Goal: Task Accomplishment & Management: Complete application form

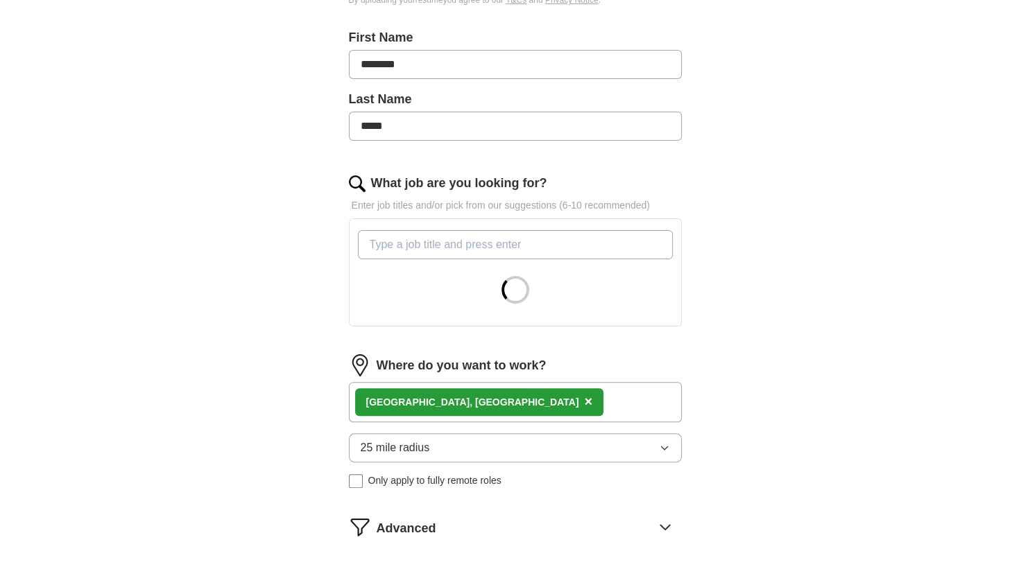
scroll to position [289, 0]
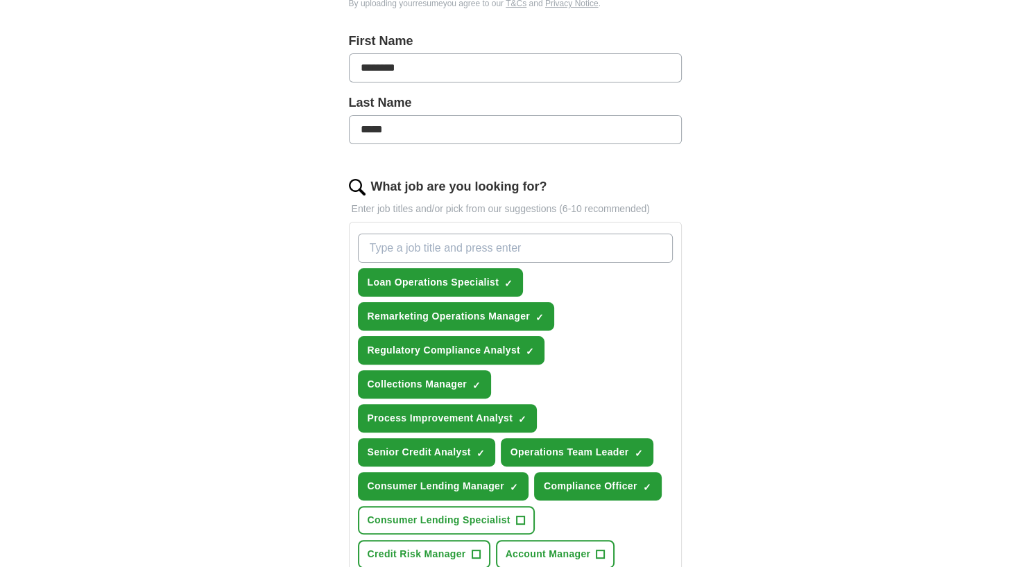
click at [411, 239] on input "What job are you looking for?" at bounding box center [515, 248] width 315 height 29
type input "c"
type input "m"
type input "i"
type input "manager"
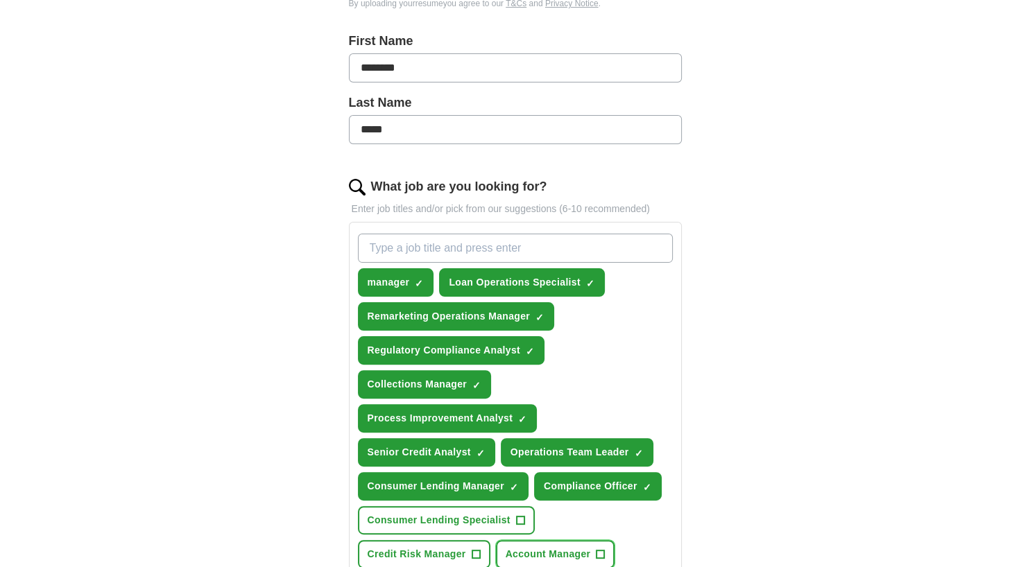
click at [506, 552] on span "Account Manager" at bounding box center [548, 554] width 85 height 15
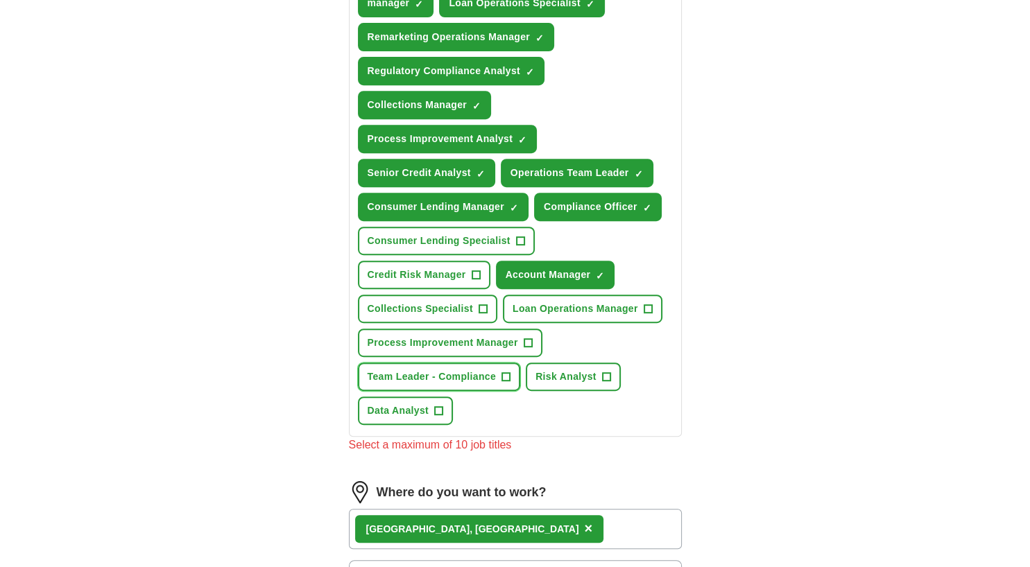
click at [449, 370] on span "Team Leader - Compliance" at bounding box center [432, 377] width 129 height 15
click at [465, 337] on span "Process Improvement Manager" at bounding box center [443, 343] width 150 height 15
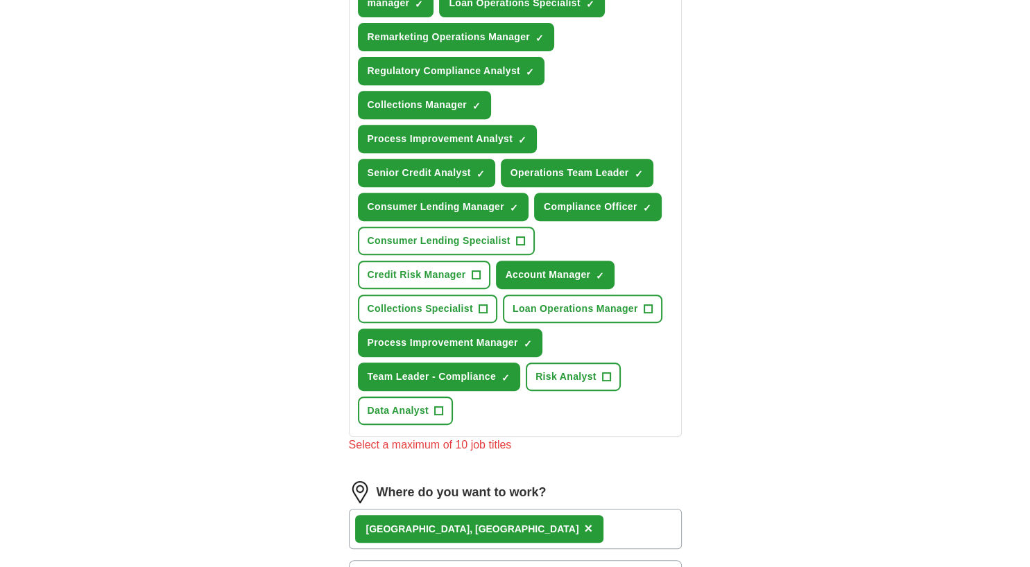
click at [535, 526] on div "[GEOGRAPHIC_DATA], [GEOGRAPHIC_DATA] ×" at bounding box center [515, 529] width 333 height 40
click at [584, 521] on span "×" at bounding box center [588, 528] width 8 height 15
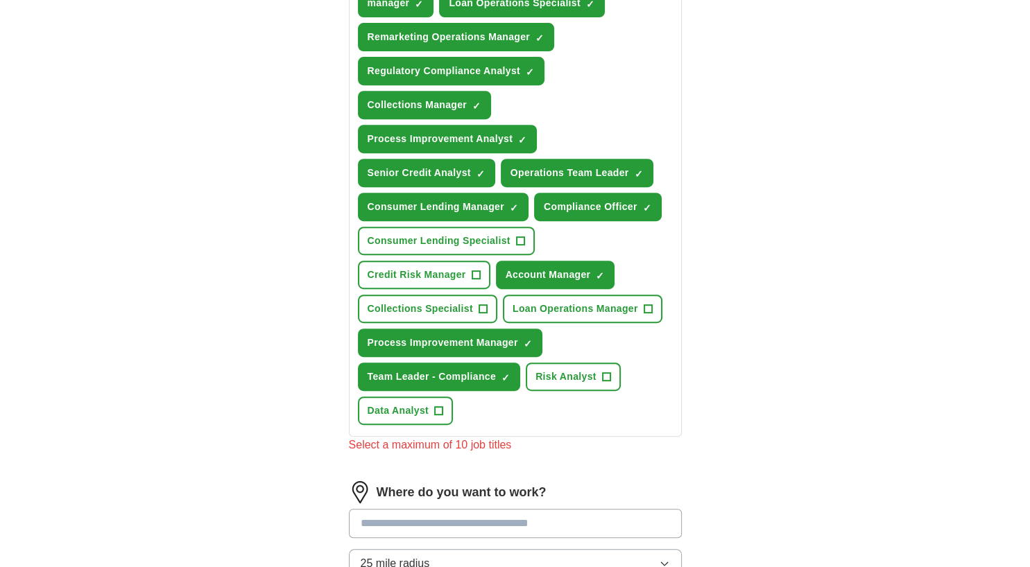
click at [421, 517] on input at bounding box center [515, 523] width 333 height 29
type input "****"
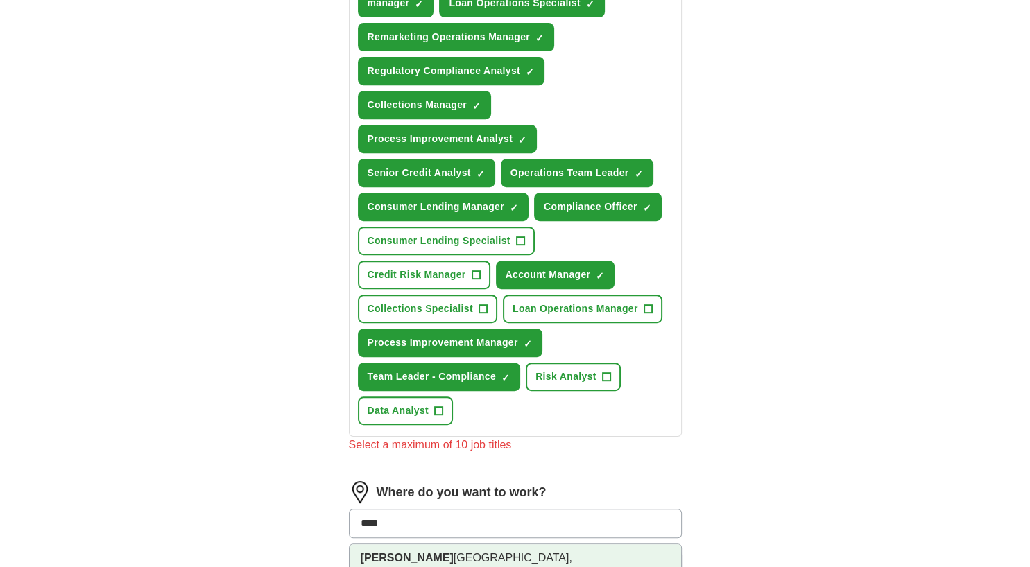
click at [415, 556] on li "[PERSON_NAME] ollton, [GEOGRAPHIC_DATA]" at bounding box center [516, 572] width 332 height 56
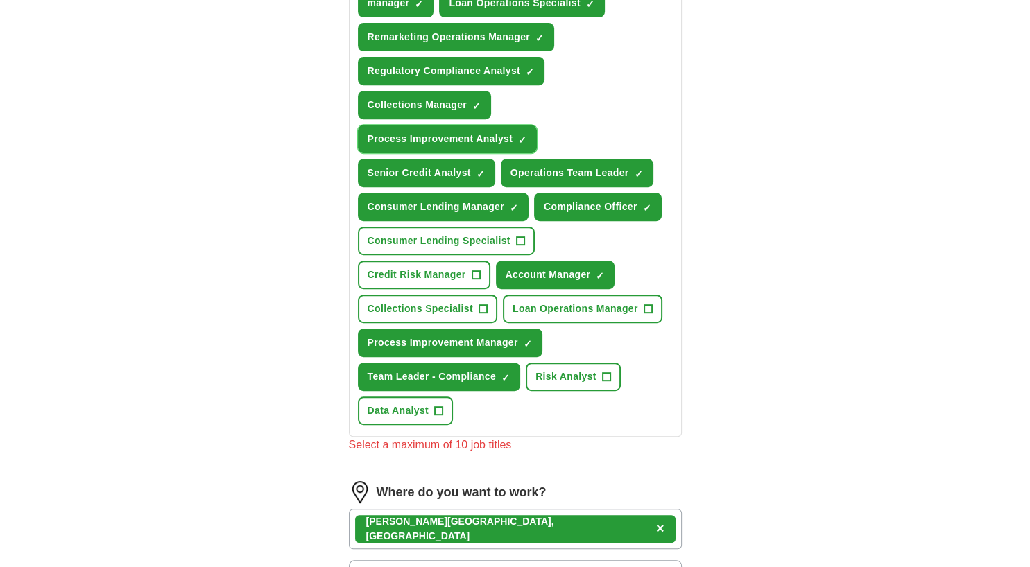
click at [0, 0] on span "×" at bounding box center [0, 0] width 0 height 0
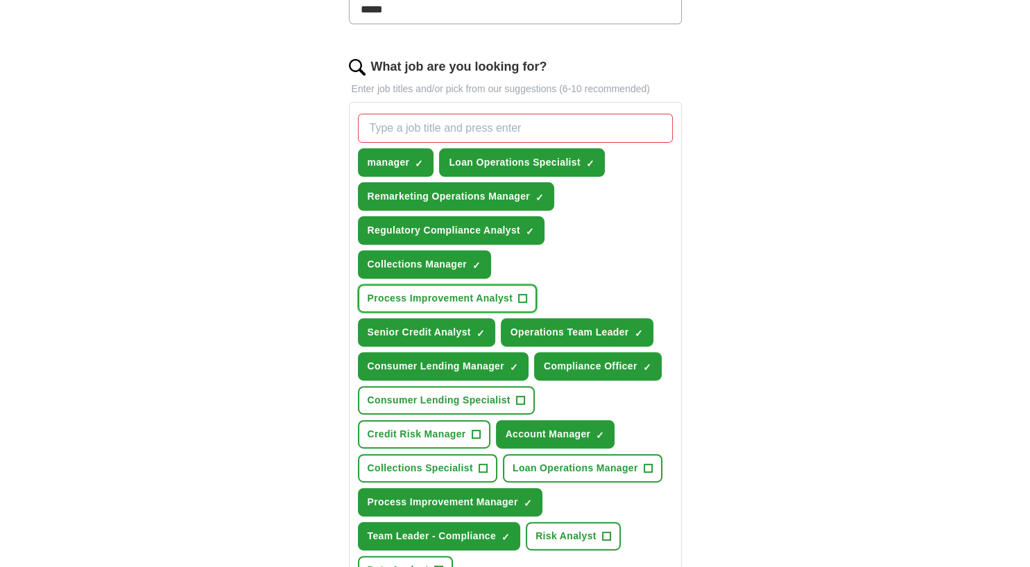
scroll to position [406, 0]
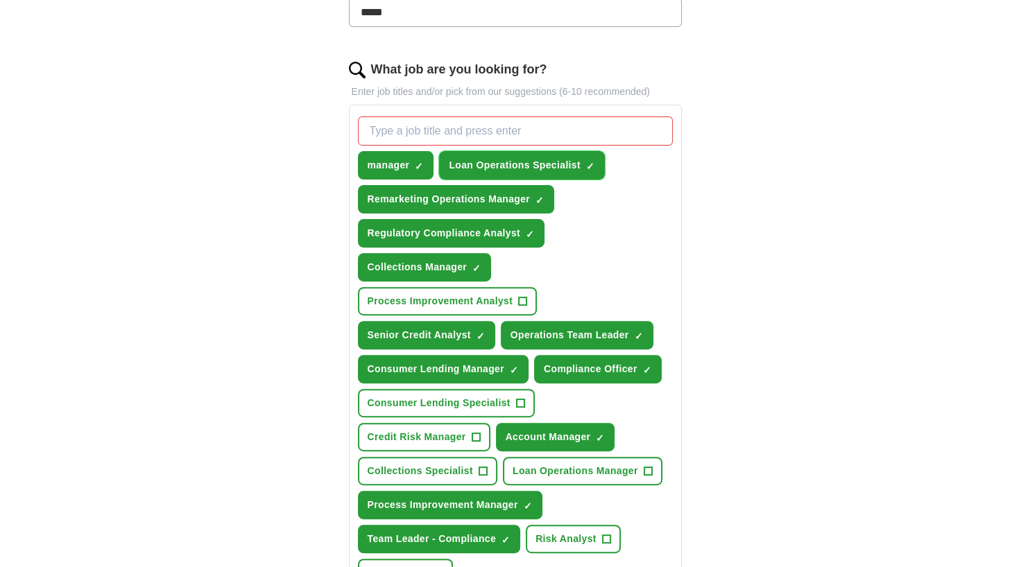
click at [0, 0] on span "×" at bounding box center [0, 0] width 0 height 0
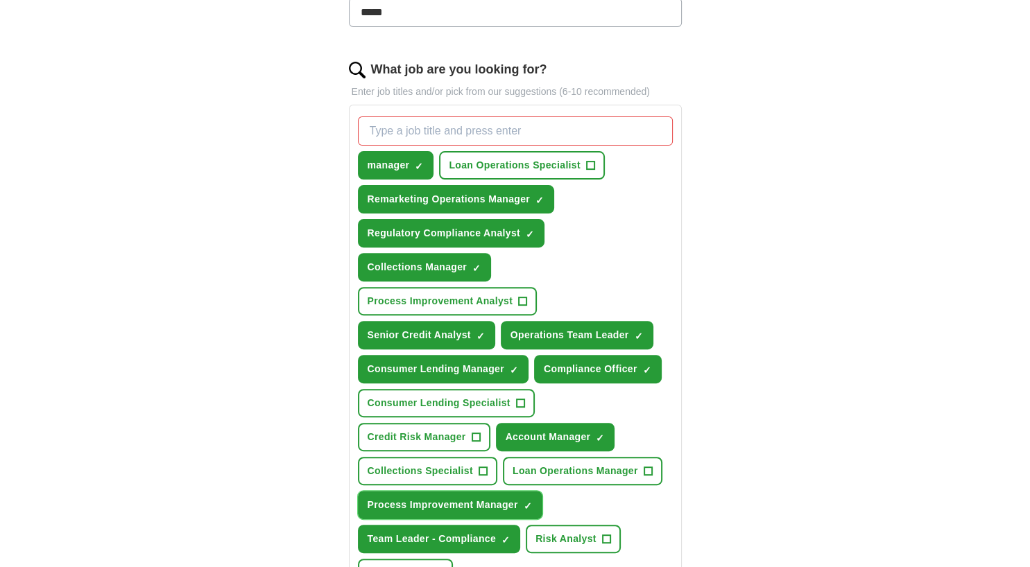
click at [0, 0] on span "×" at bounding box center [0, 0] width 0 height 0
click at [480, 432] on span "+" at bounding box center [476, 437] width 8 height 11
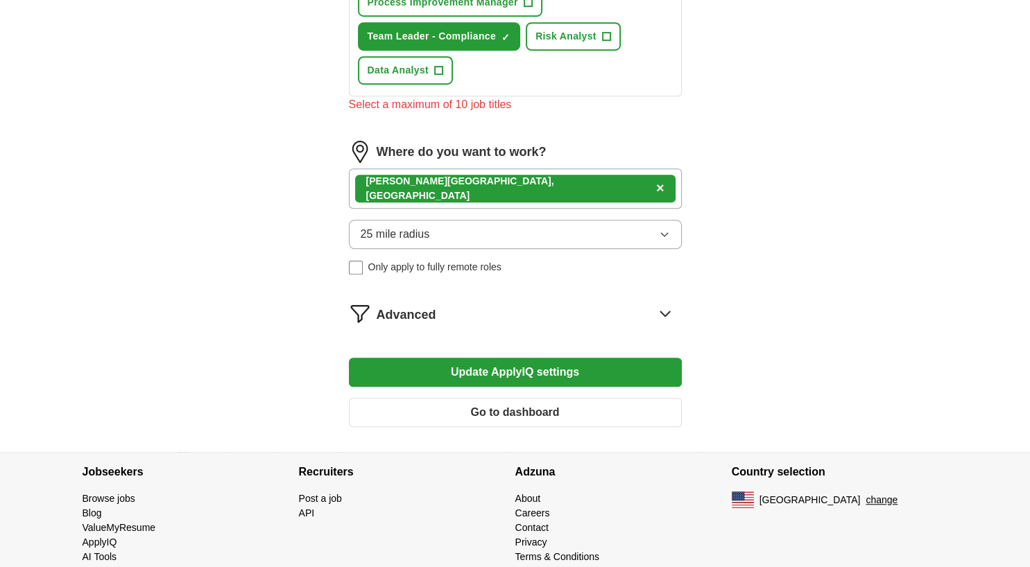
scroll to position [924, 0]
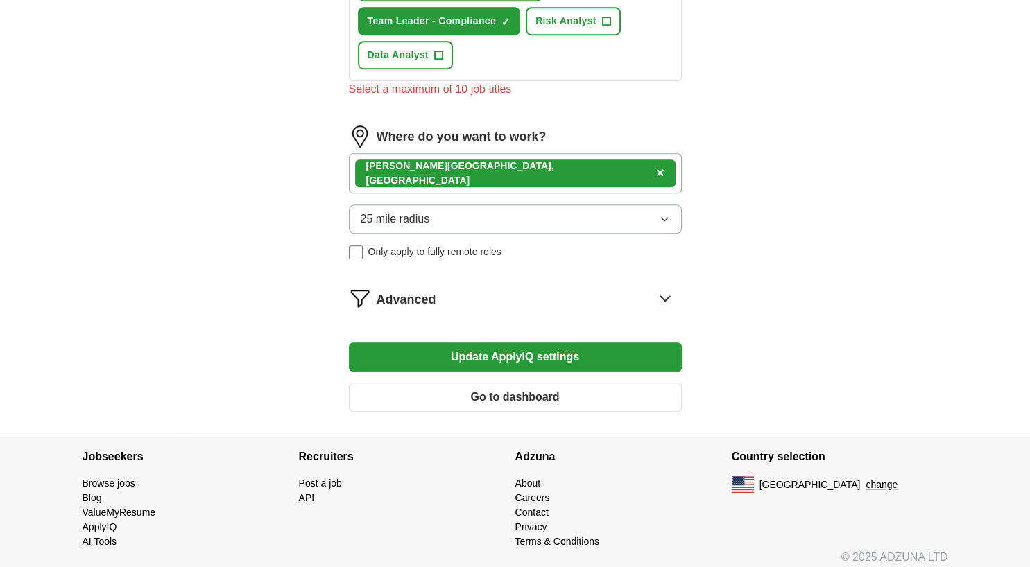
click at [543, 350] on button "Update ApplyIQ settings" at bounding box center [515, 357] width 333 height 29
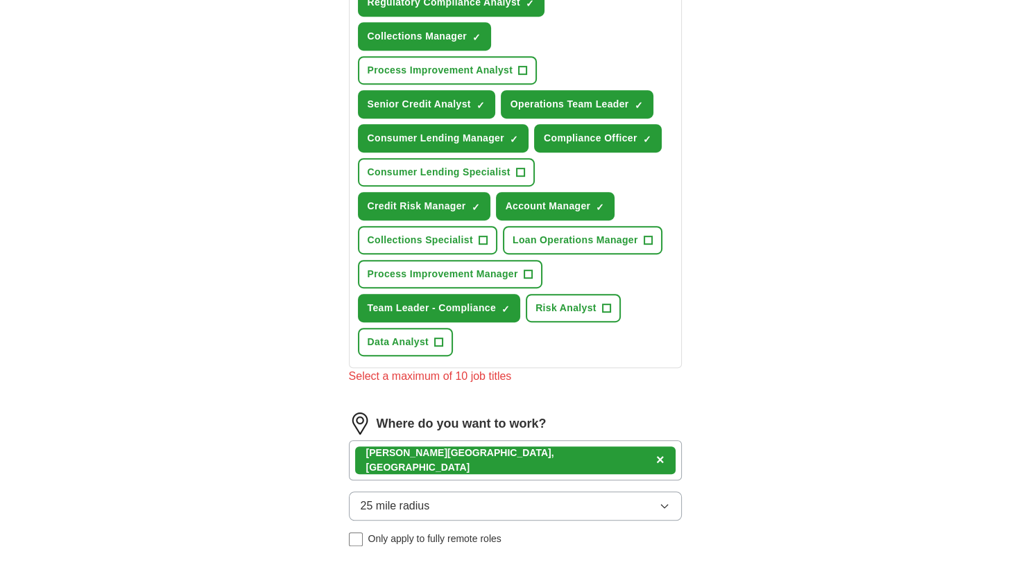
scroll to position [635, 0]
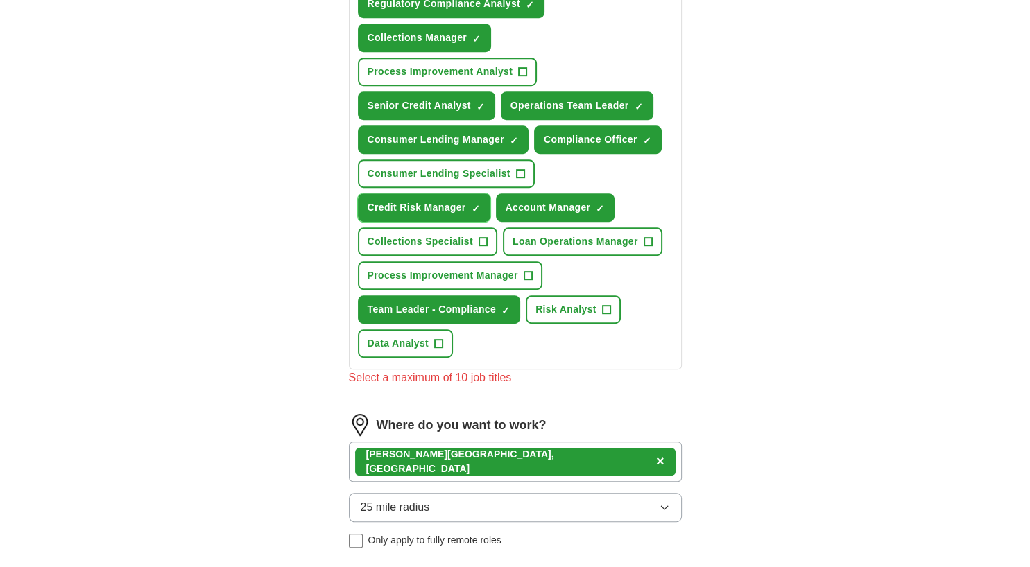
click at [0, 0] on span "×" at bounding box center [0, 0] width 0 height 0
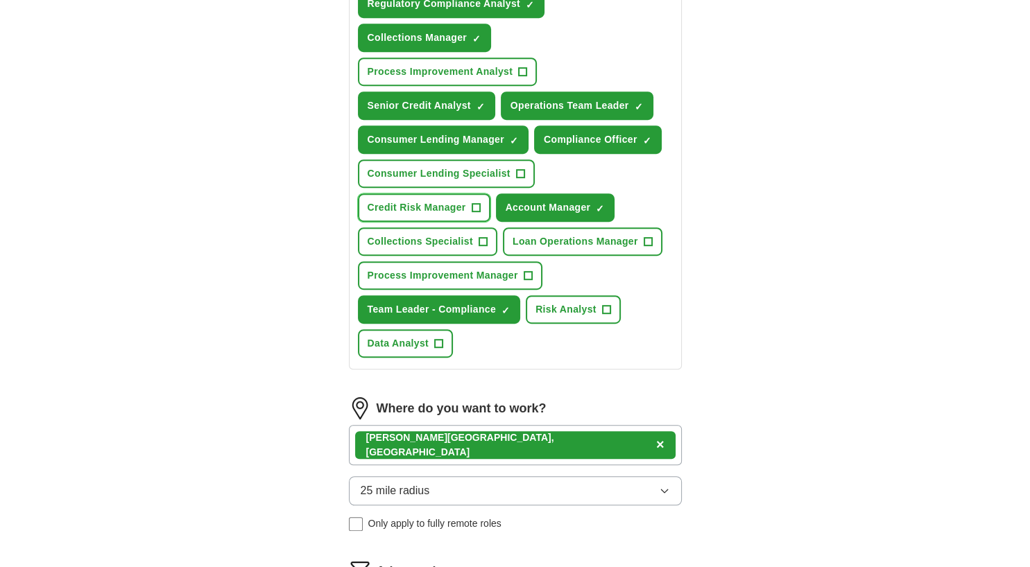
scroll to position [907, 0]
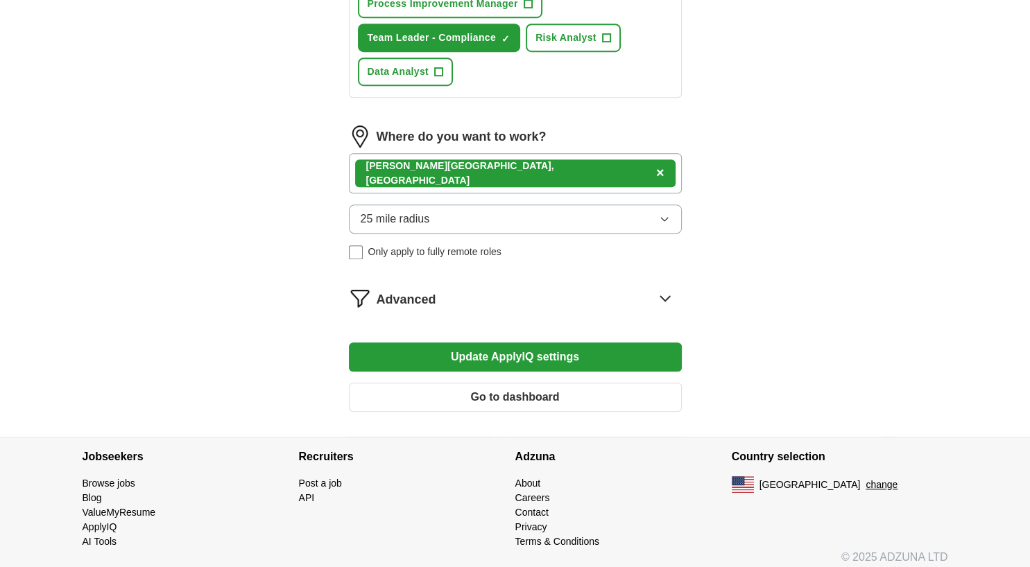
click at [528, 347] on button "Update ApplyIQ settings" at bounding box center [515, 357] width 333 height 29
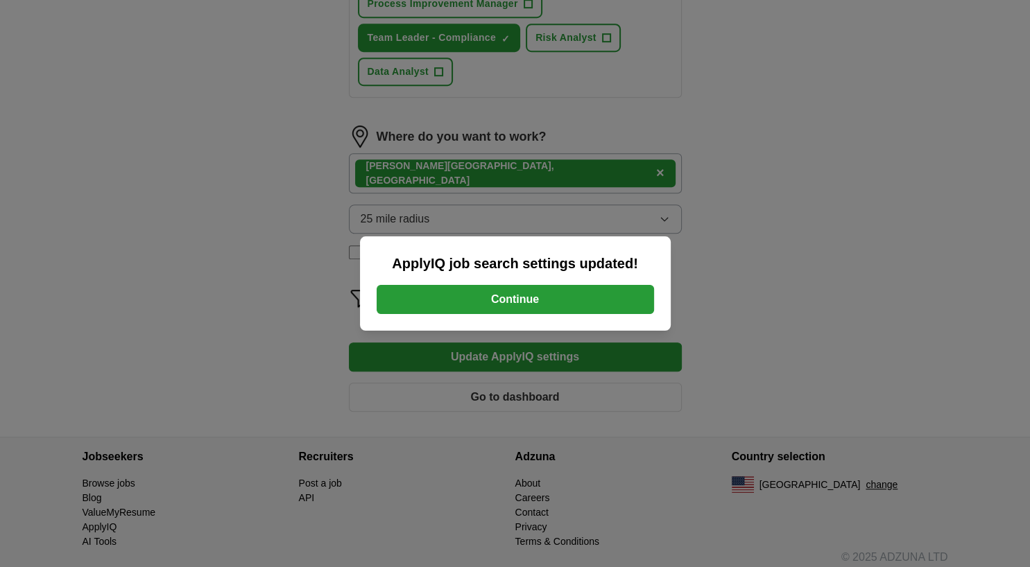
click at [501, 294] on button "Continue" at bounding box center [515, 299] width 277 height 29
